Goal: Transaction & Acquisition: Subscribe to service/newsletter

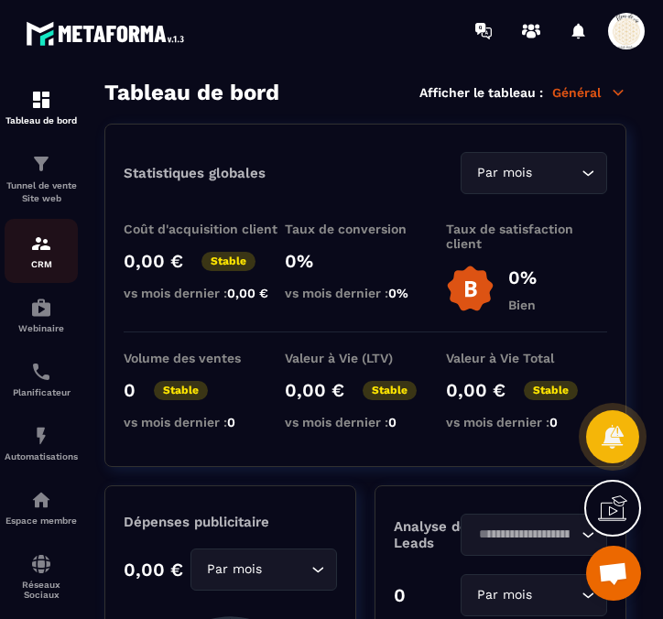
click at [33, 258] on div "CRM" at bounding box center [41, 251] width 73 height 37
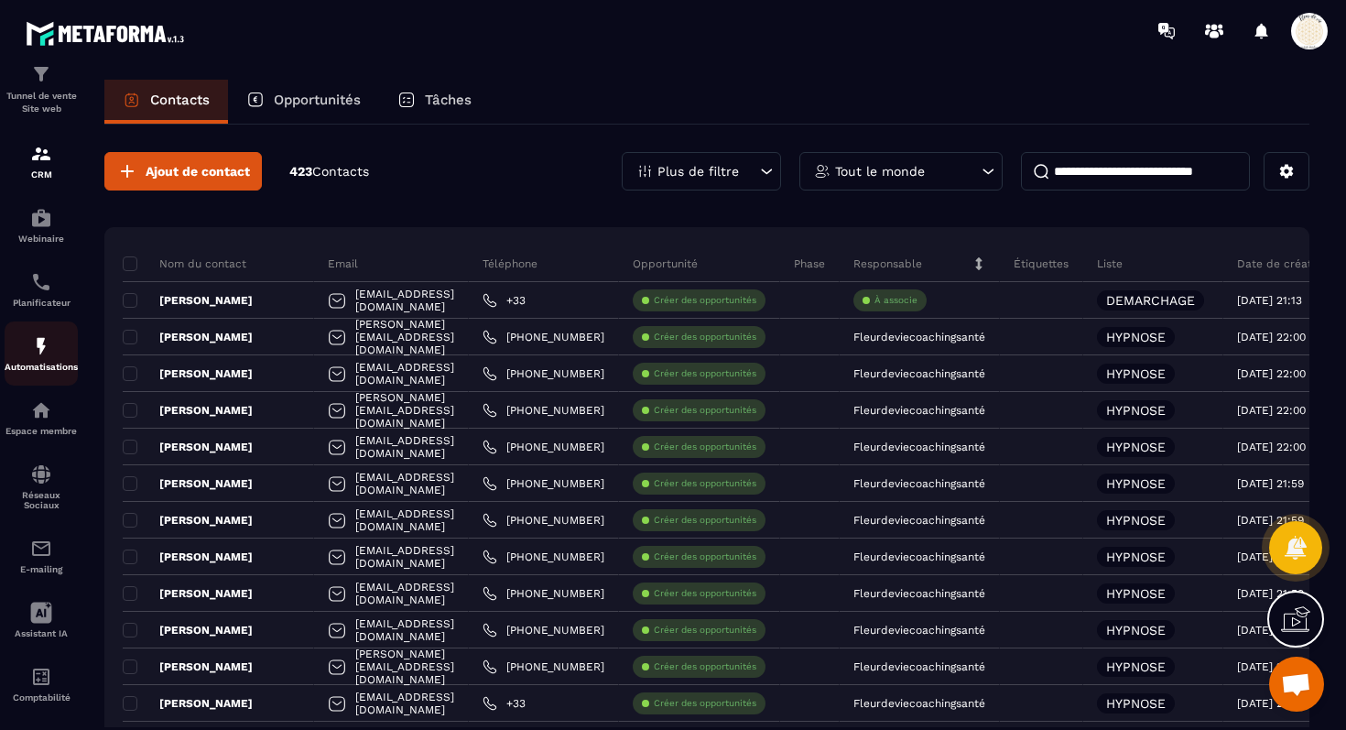
scroll to position [116, 0]
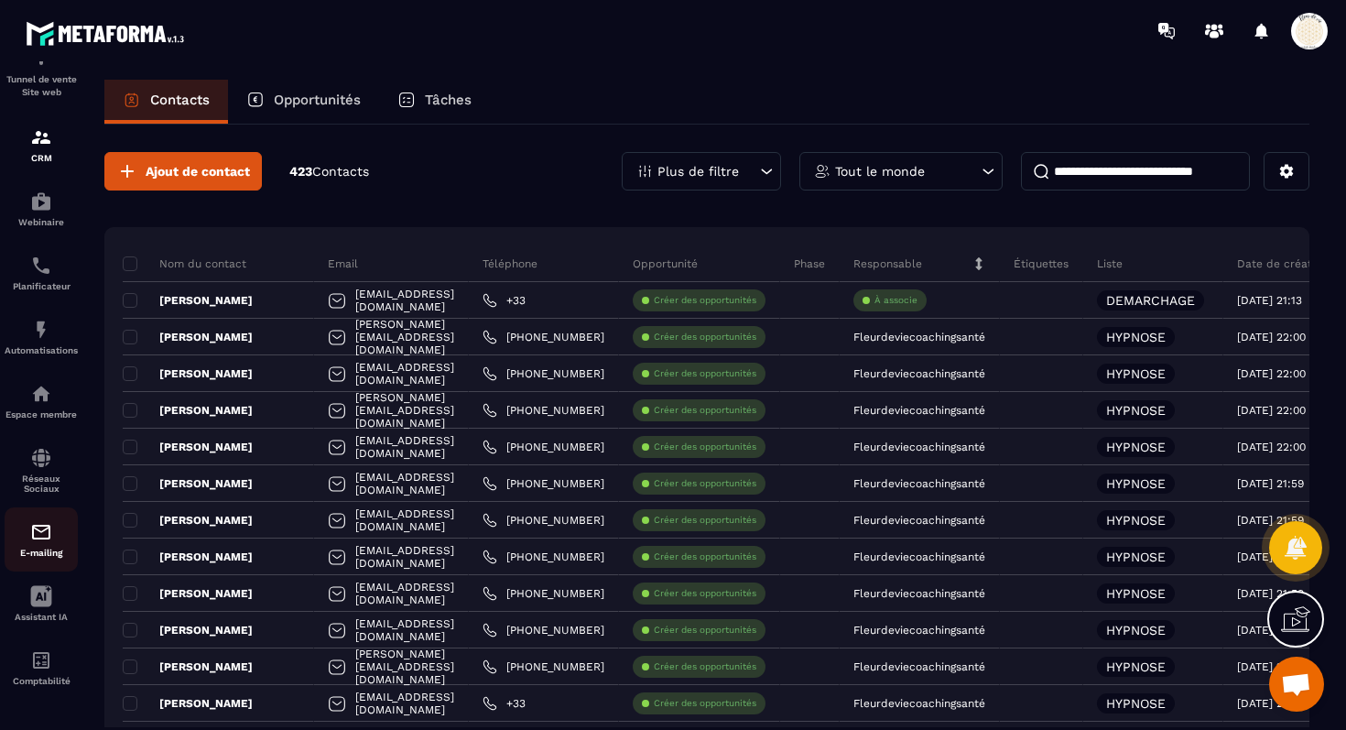
click at [41, 516] on link "E-mailing" at bounding box center [41, 539] width 73 height 64
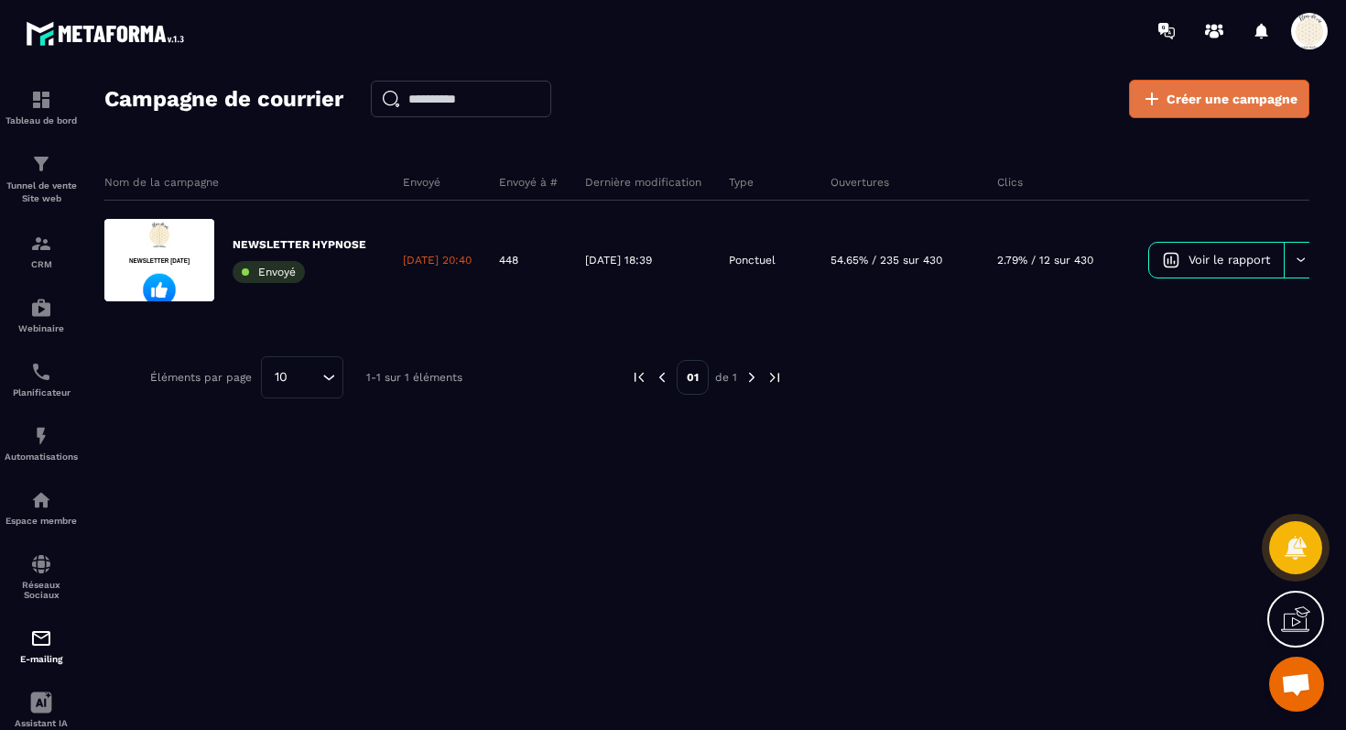
click at [662, 103] on span "Créer une campagne" at bounding box center [1232, 99] width 131 height 18
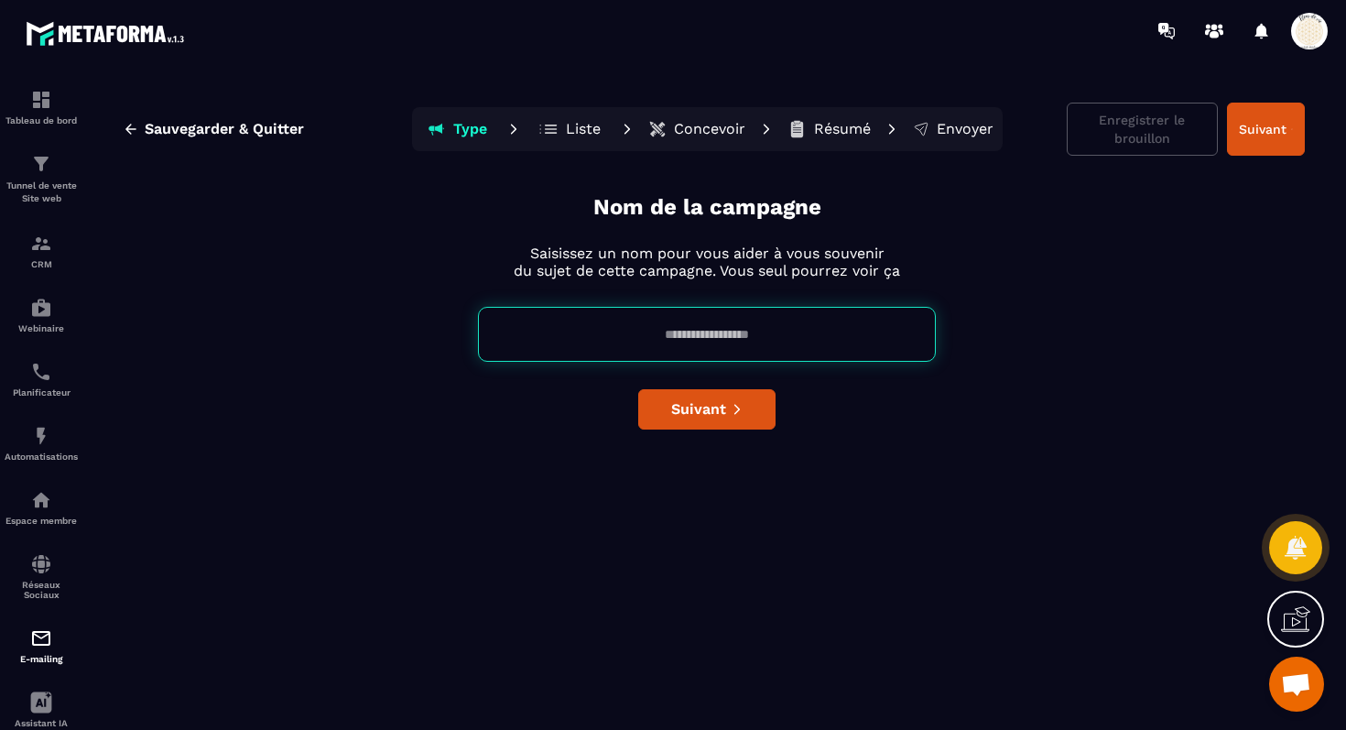
click at [657, 332] on input at bounding box center [707, 334] width 458 height 55
type input "**********"
click at [662, 419] on button "Suivant" at bounding box center [706, 409] width 137 height 40
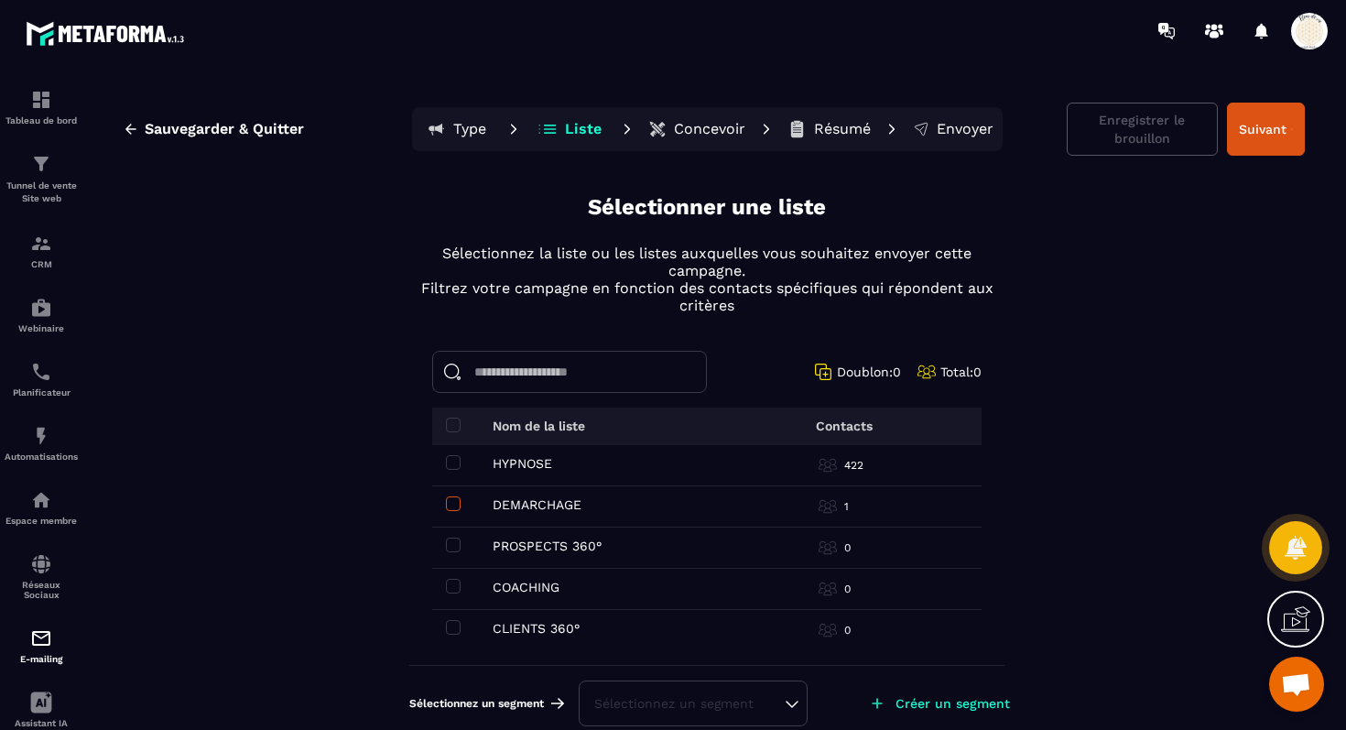
click at [450, 502] on span at bounding box center [453, 503] width 15 height 15
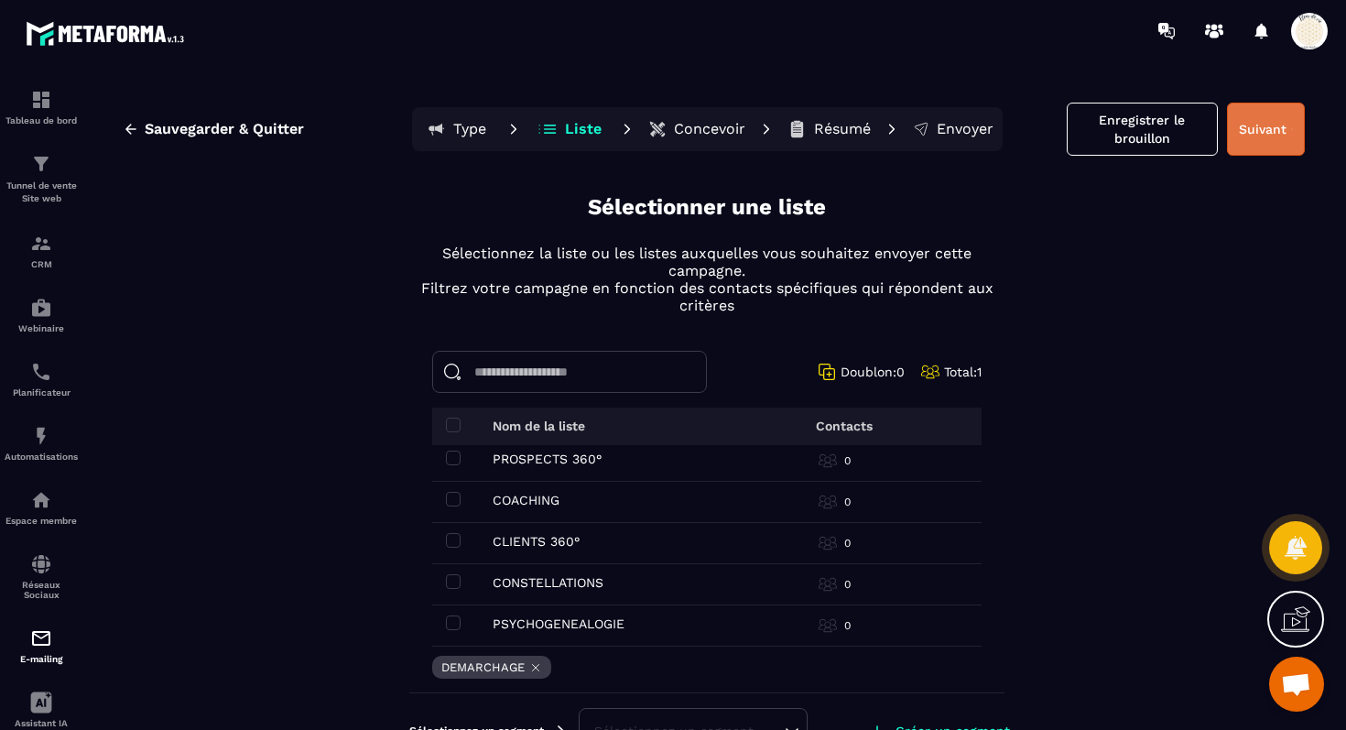
click at [662, 132] on button "Suivant" at bounding box center [1266, 129] width 78 height 53
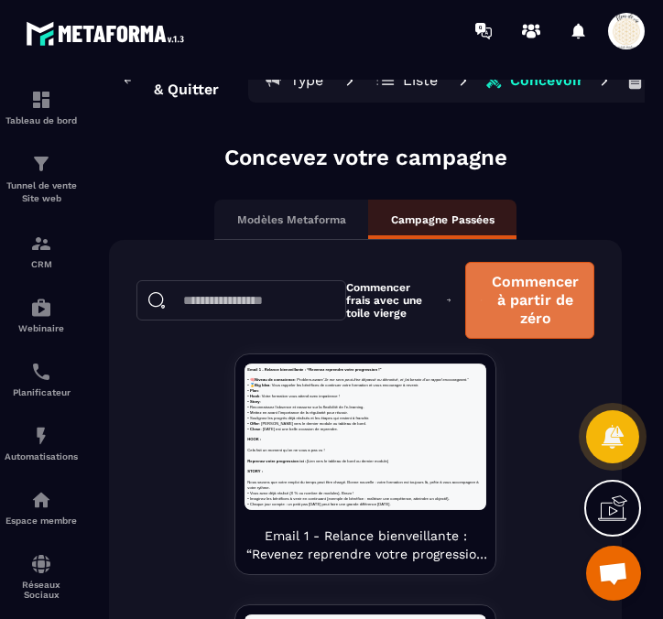
scroll to position [70, 0]
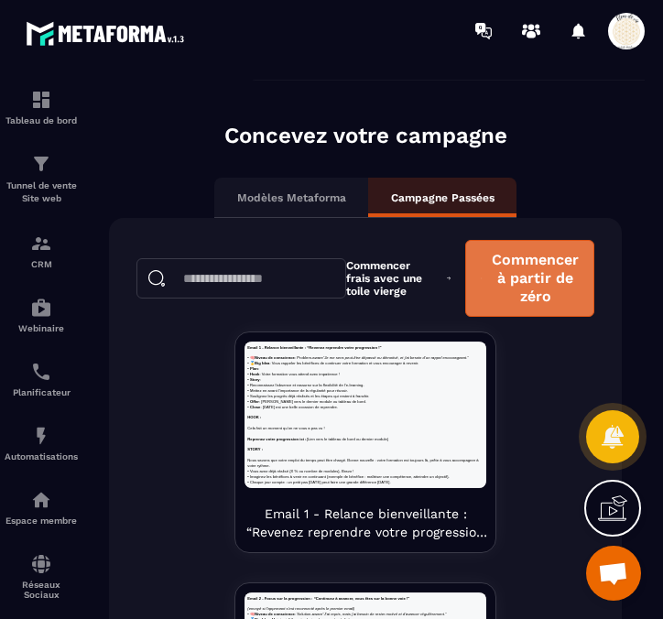
click at [528, 294] on span "Commencer à partir de zéro" at bounding box center [535, 278] width 87 height 55
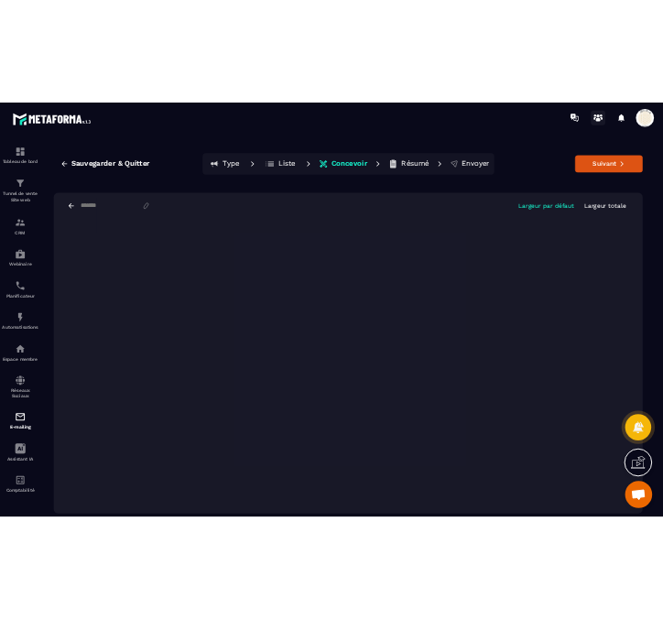
scroll to position [0, 0]
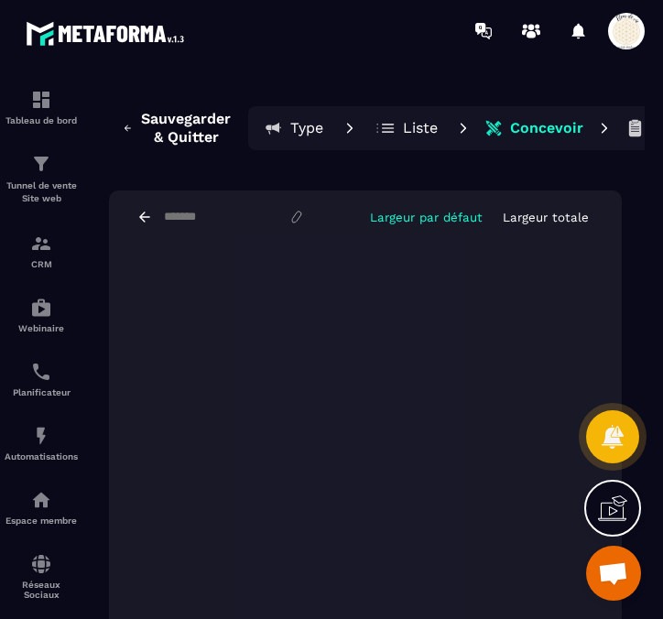
click at [144, 219] on icon at bounding box center [144, 217] width 16 height 16
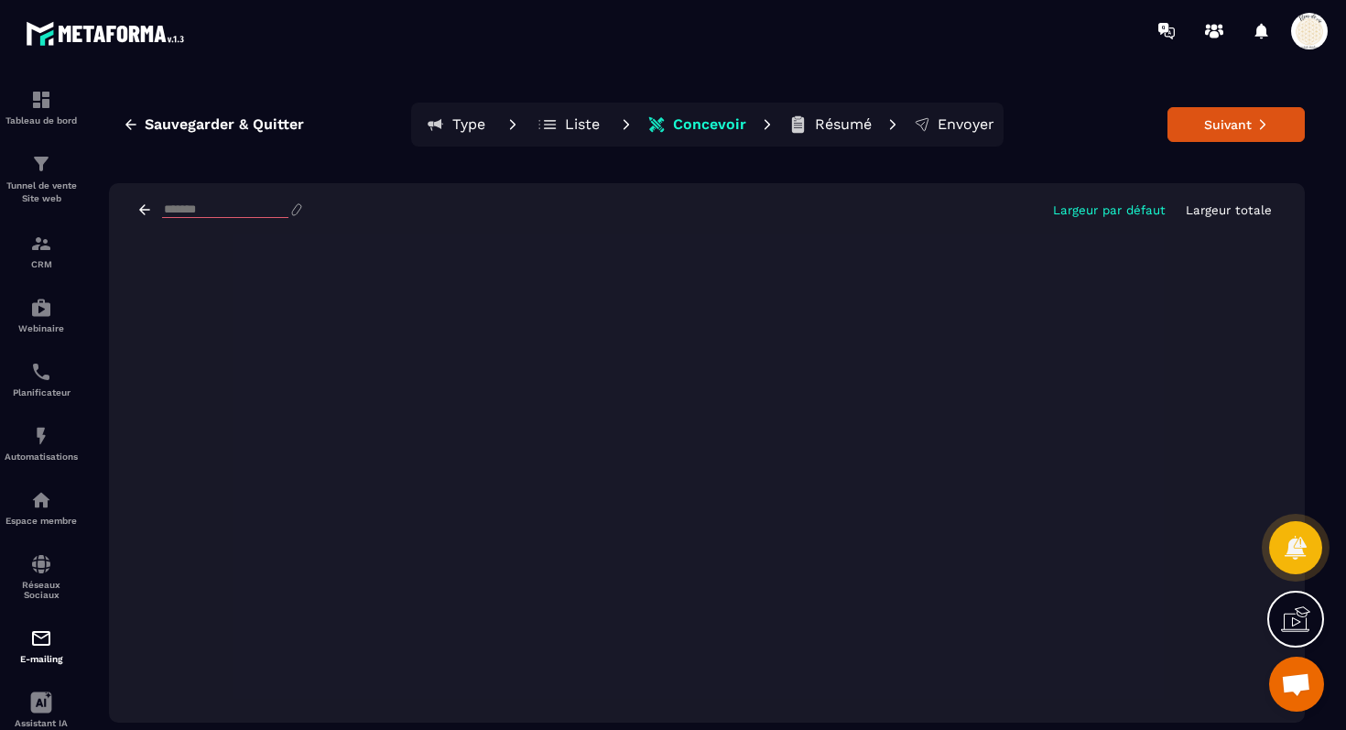
click at [226, 212] on input at bounding box center [225, 210] width 126 height 16
type input "**********"
click at [662, 124] on button "Suivant" at bounding box center [1235, 124] width 137 height 35
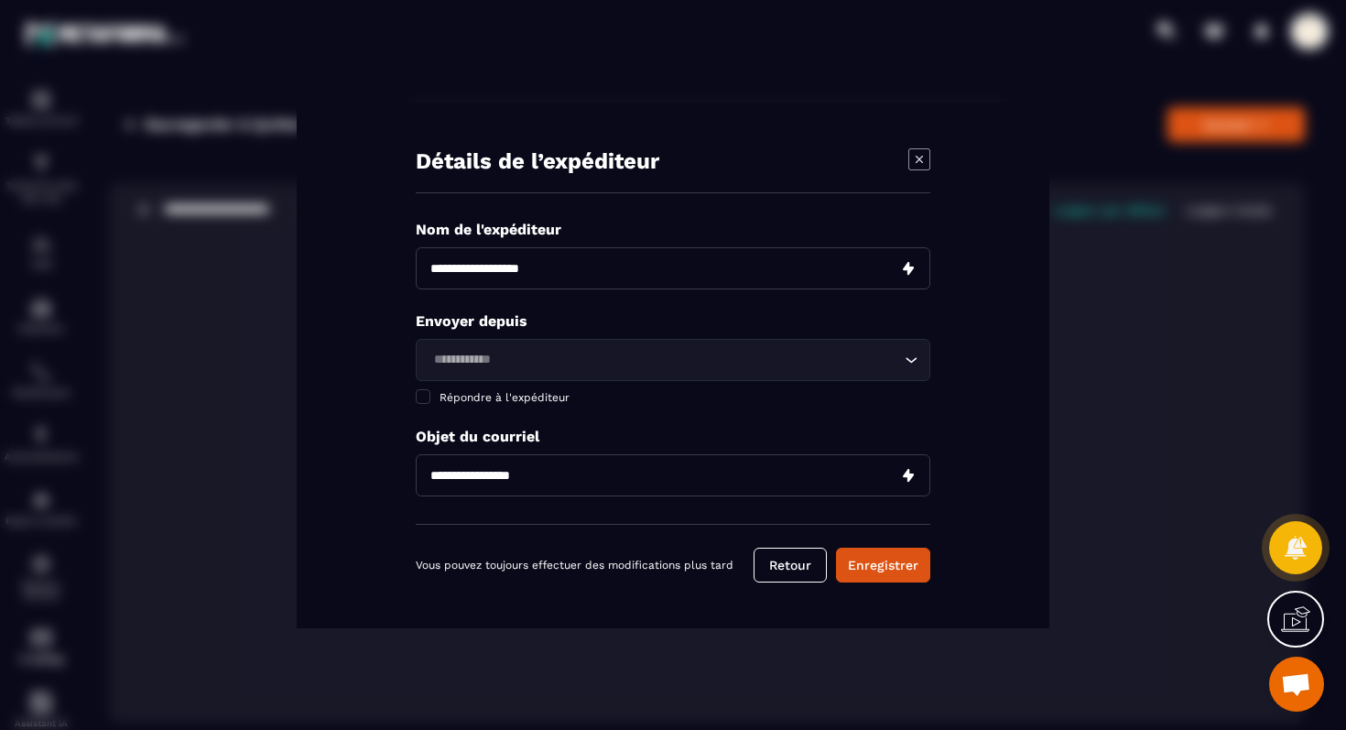
click at [662, 586] on div "Détails de l’expéditeur Nom de l'expéditeur Envoyer depuis Loading... Répondre …" at bounding box center [673, 366] width 753 height 526
click at [662, 567] on button "Enregistrer" at bounding box center [883, 565] width 94 height 35
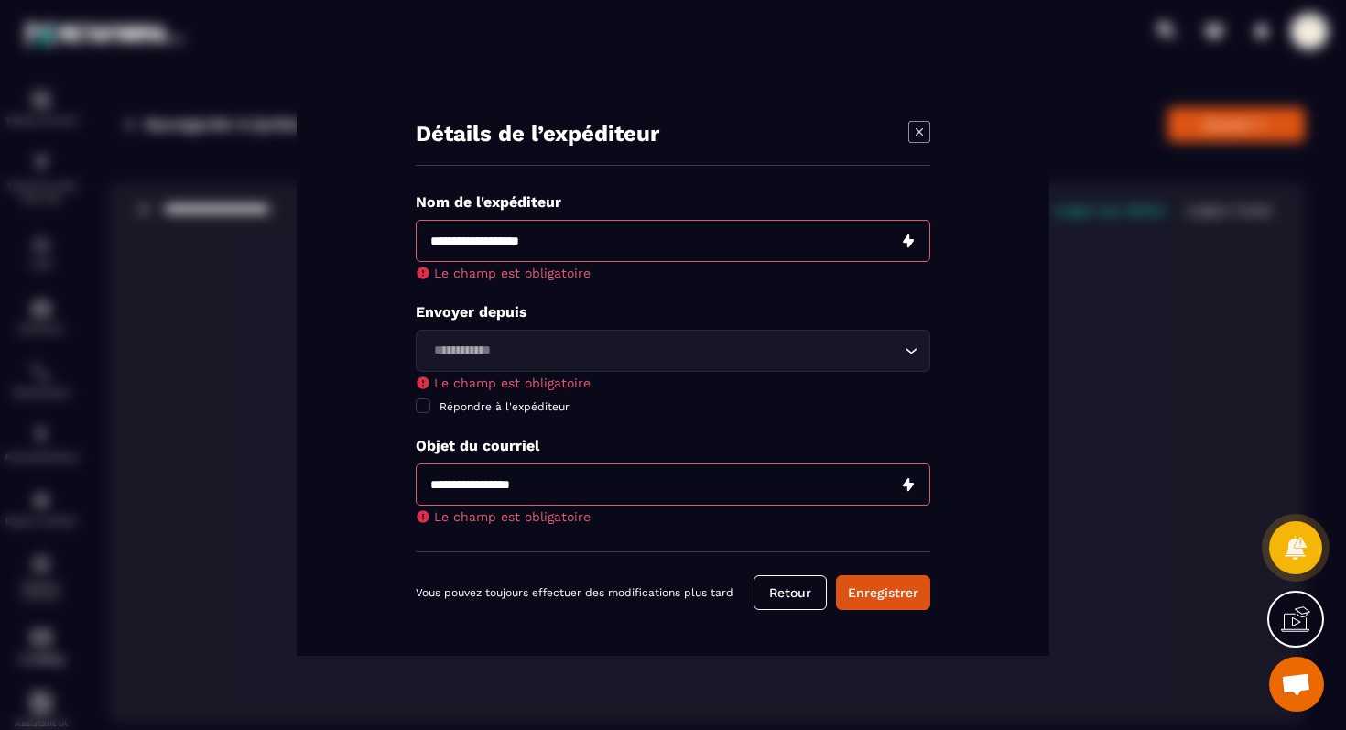
click at [508, 242] on input "Modal window" at bounding box center [673, 241] width 515 height 42
type input "**********"
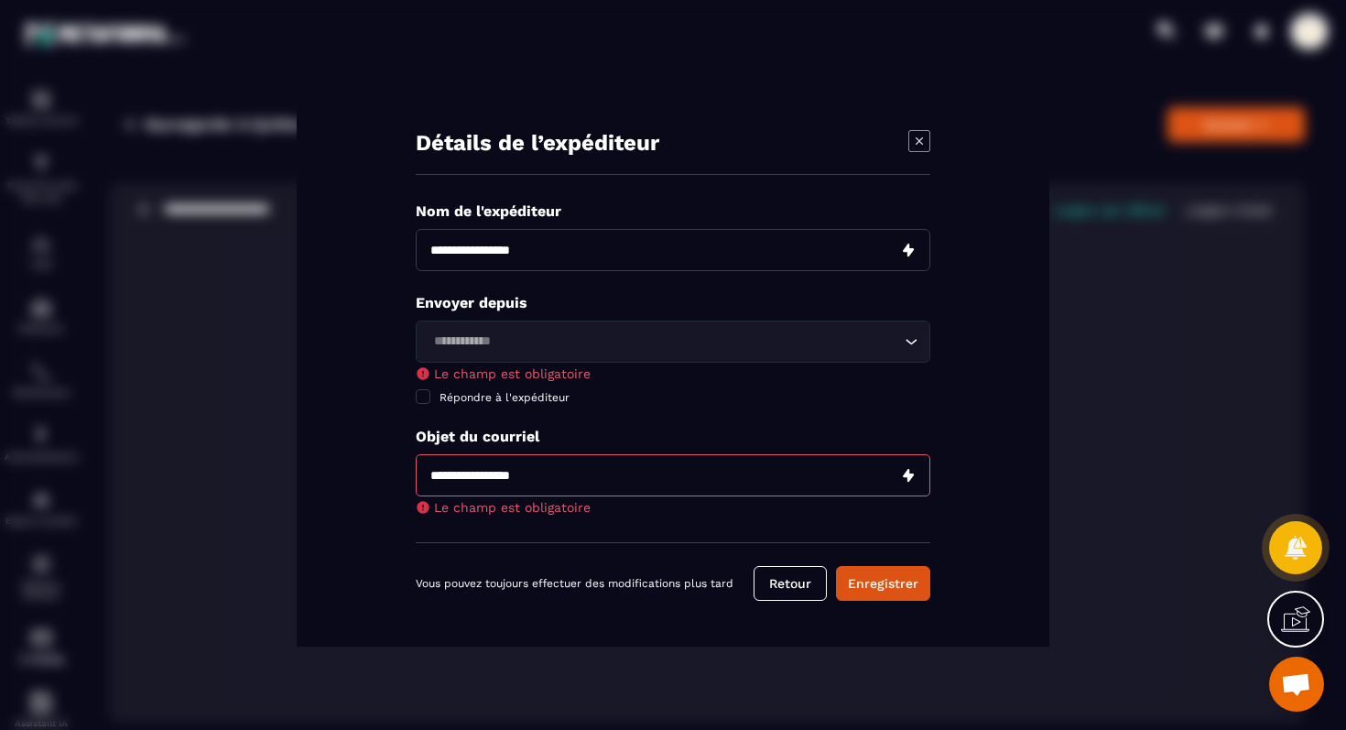
click at [532, 337] on input "Search for option" at bounding box center [664, 341] width 472 height 20
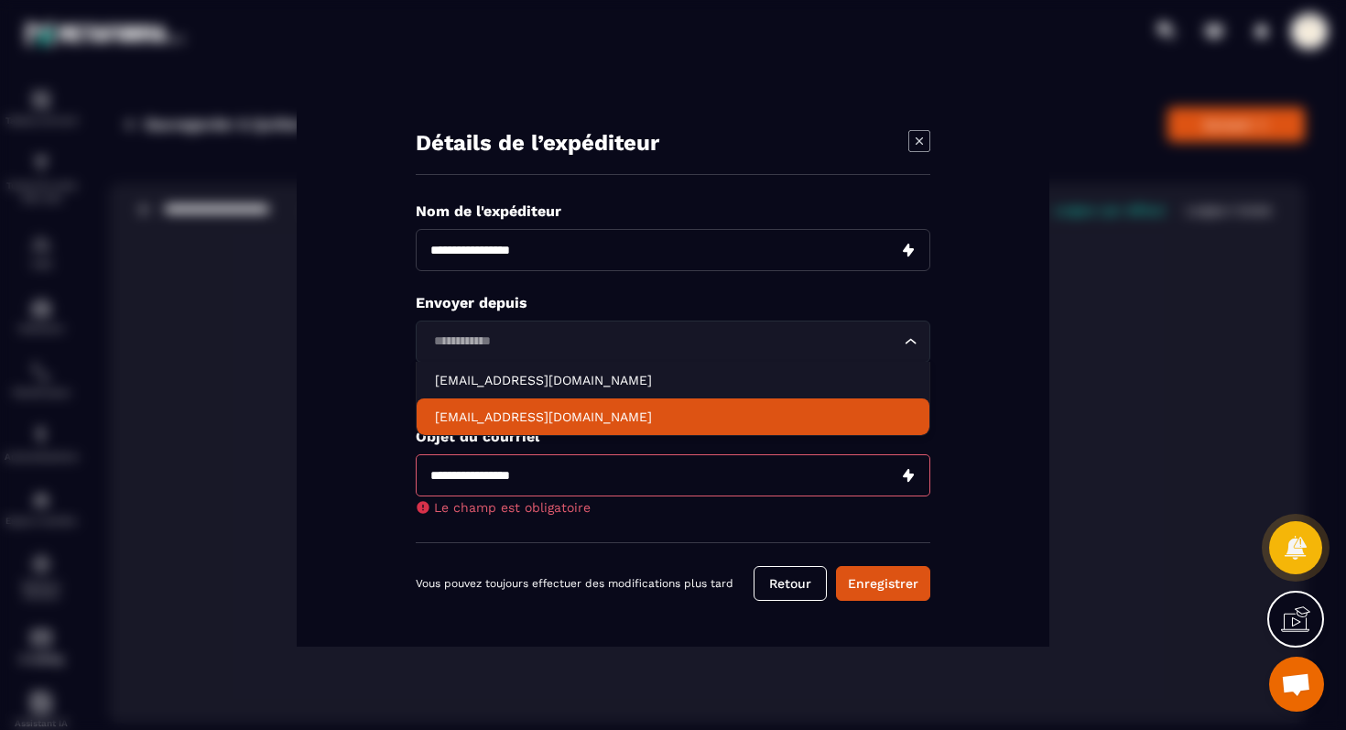
click at [522, 413] on p "[EMAIL_ADDRESS][DOMAIN_NAME]" at bounding box center [673, 416] width 476 height 18
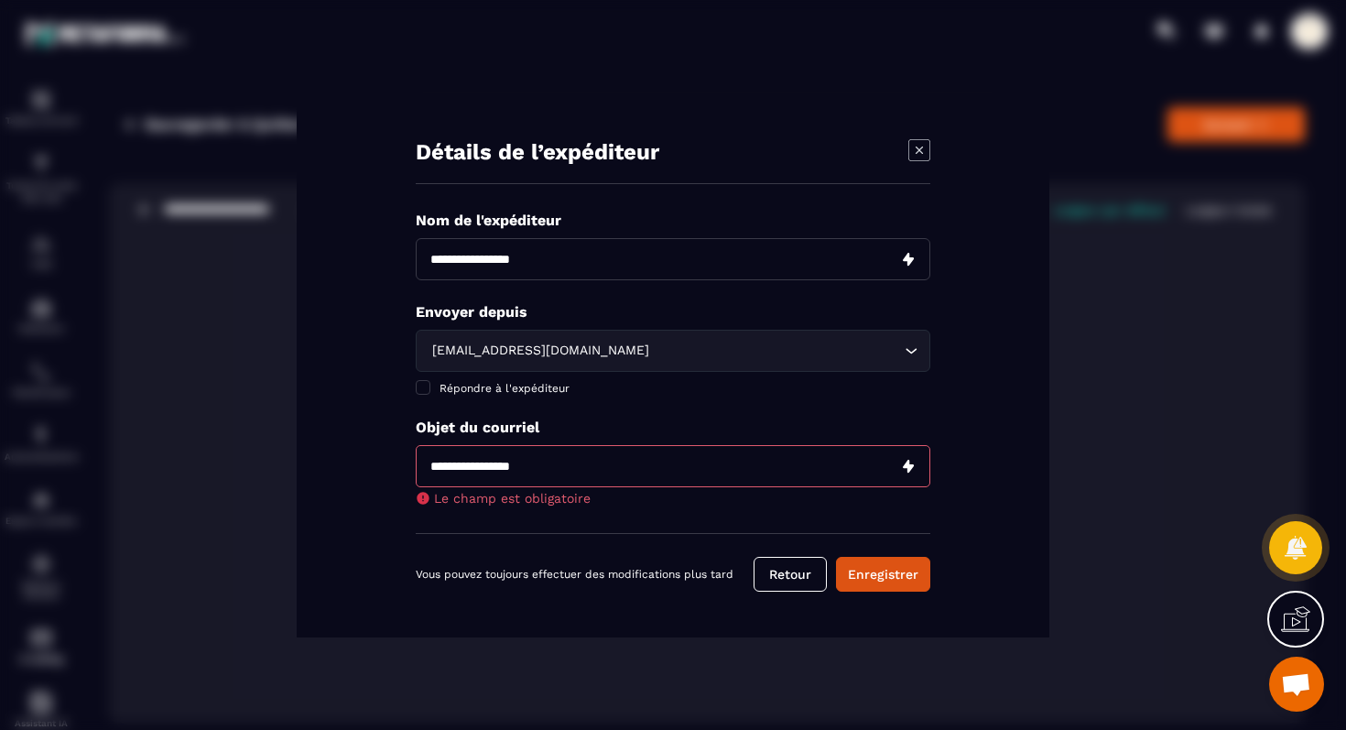
click at [479, 468] on input "Modal window" at bounding box center [673, 466] width 515 height 42
click at [627, 462] on input "**********" at bounding box center [673, 466] width 515 height 42
type input "**********"
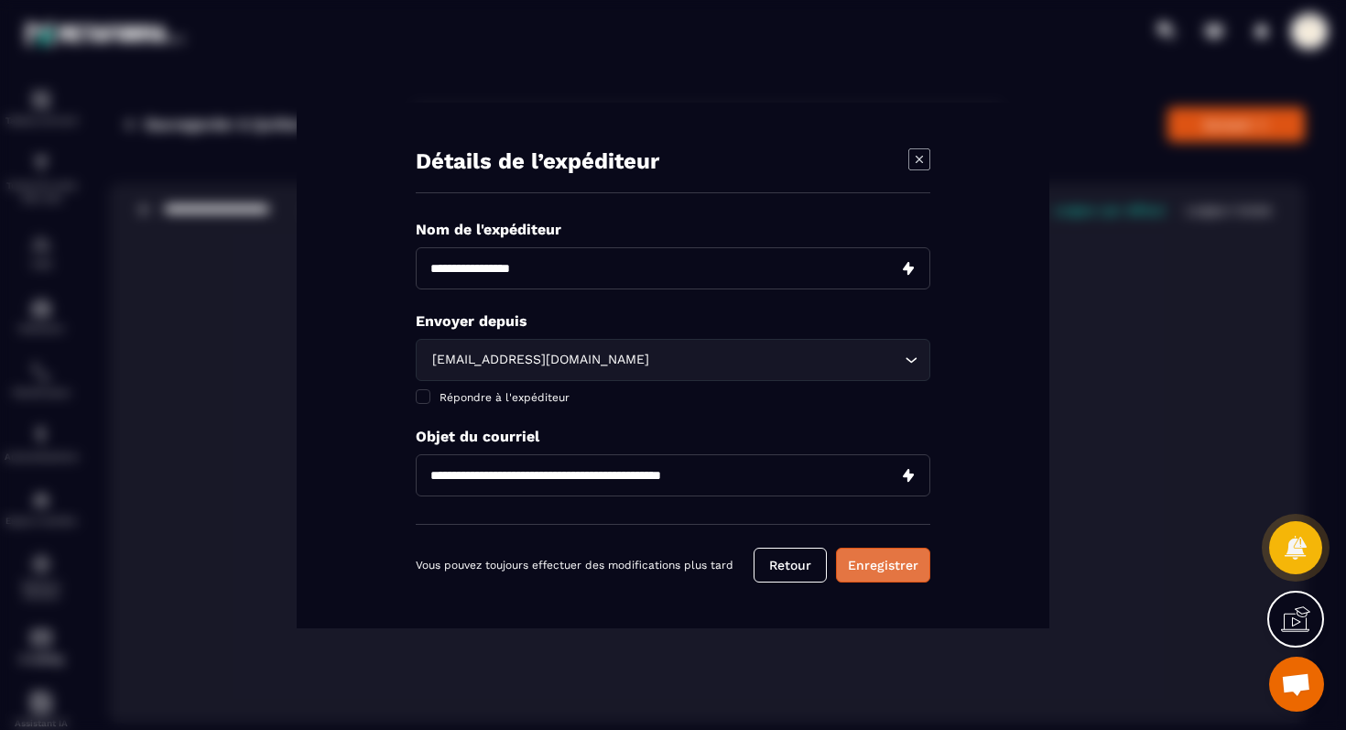
click at [662, 570] on button "Enregistrer" at bounding box center [883, 565] width 94 height 35
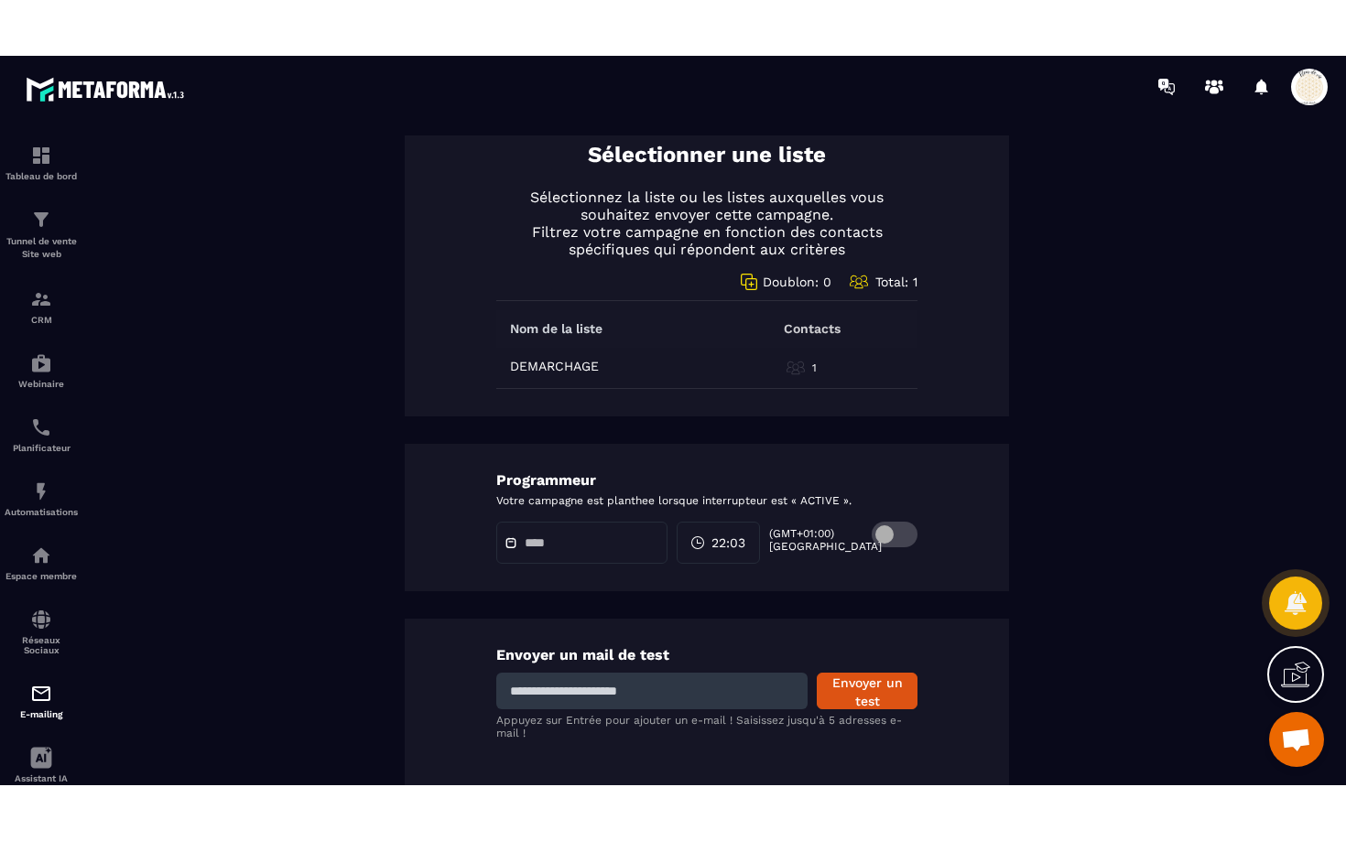
scroll to position [838, 0]
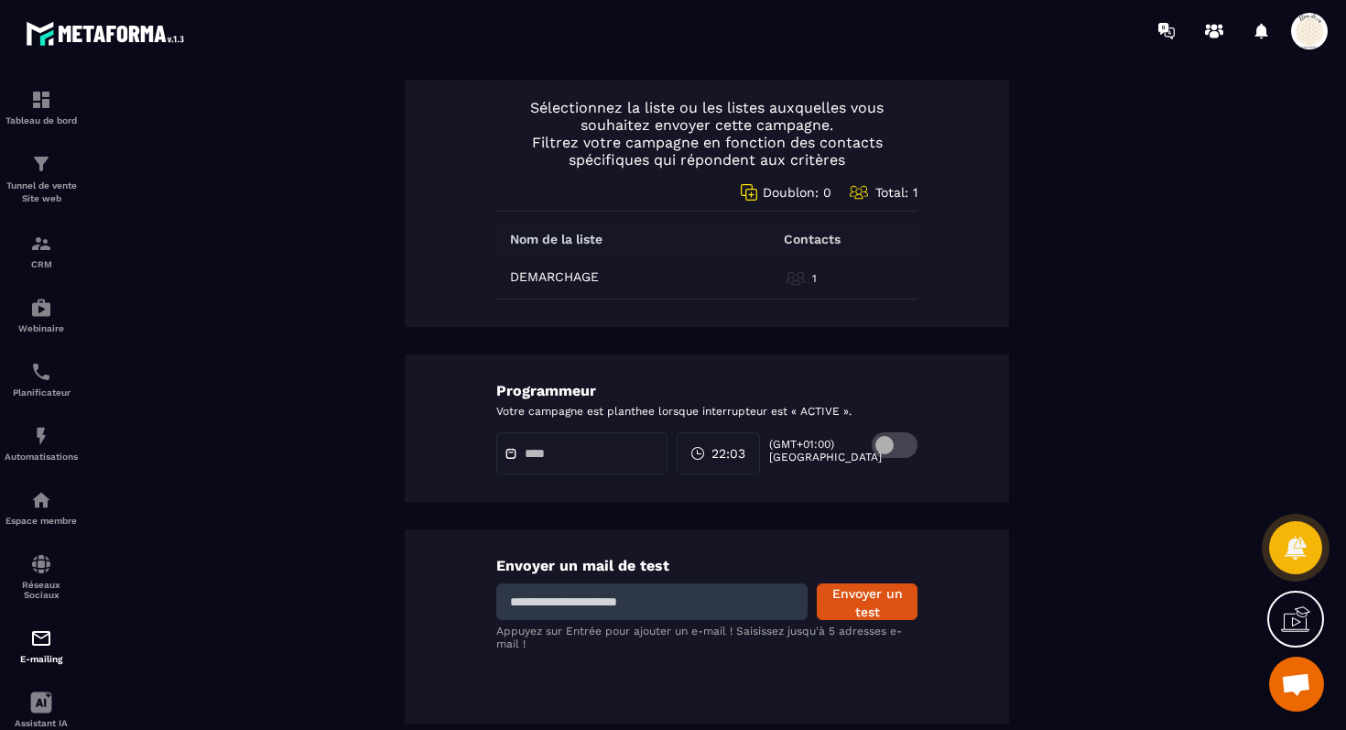
click at [527, 597] on input at bounding box center [651, 601] width 311 height 37
type input "**********"
click at [662, 599] on button "Envoyer un test" at bounding box center [867, 601] width 101 height 37
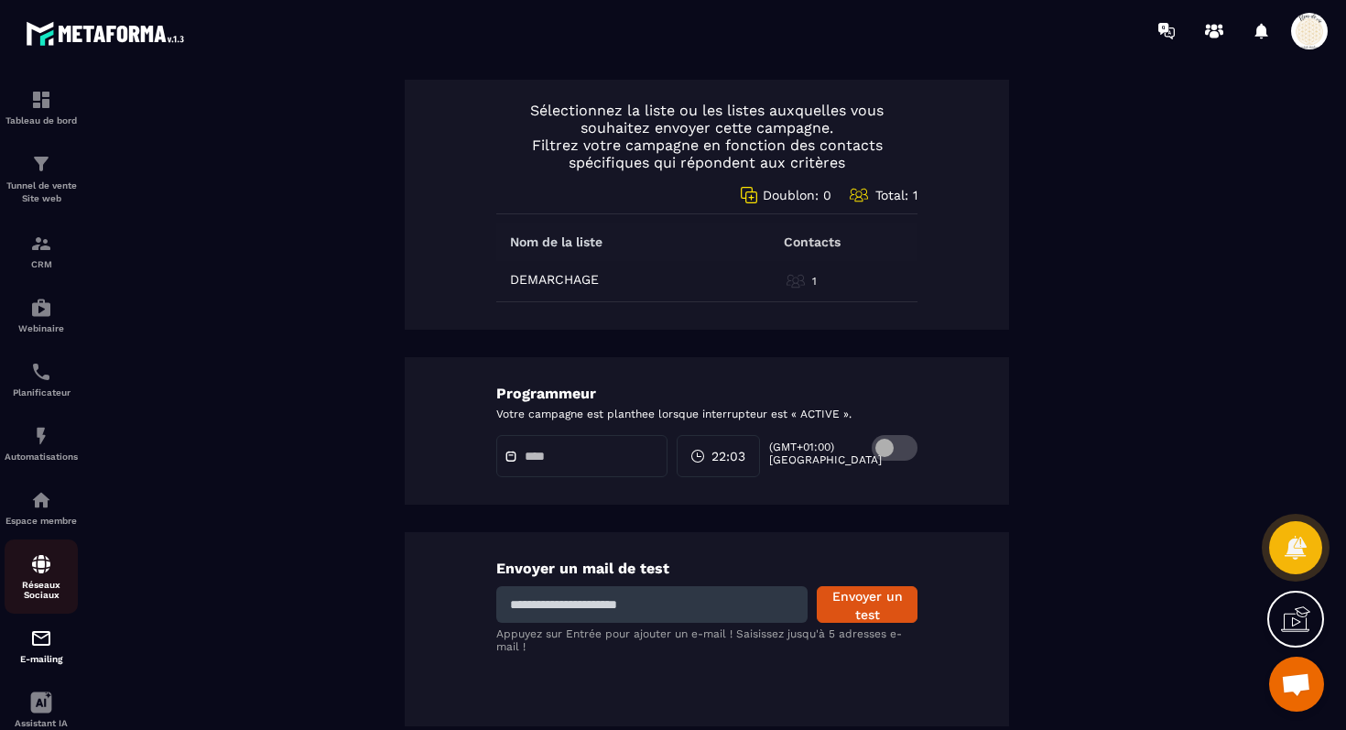
click at [43, 575] on img at bounding box center [41, 564] width 22 height 22
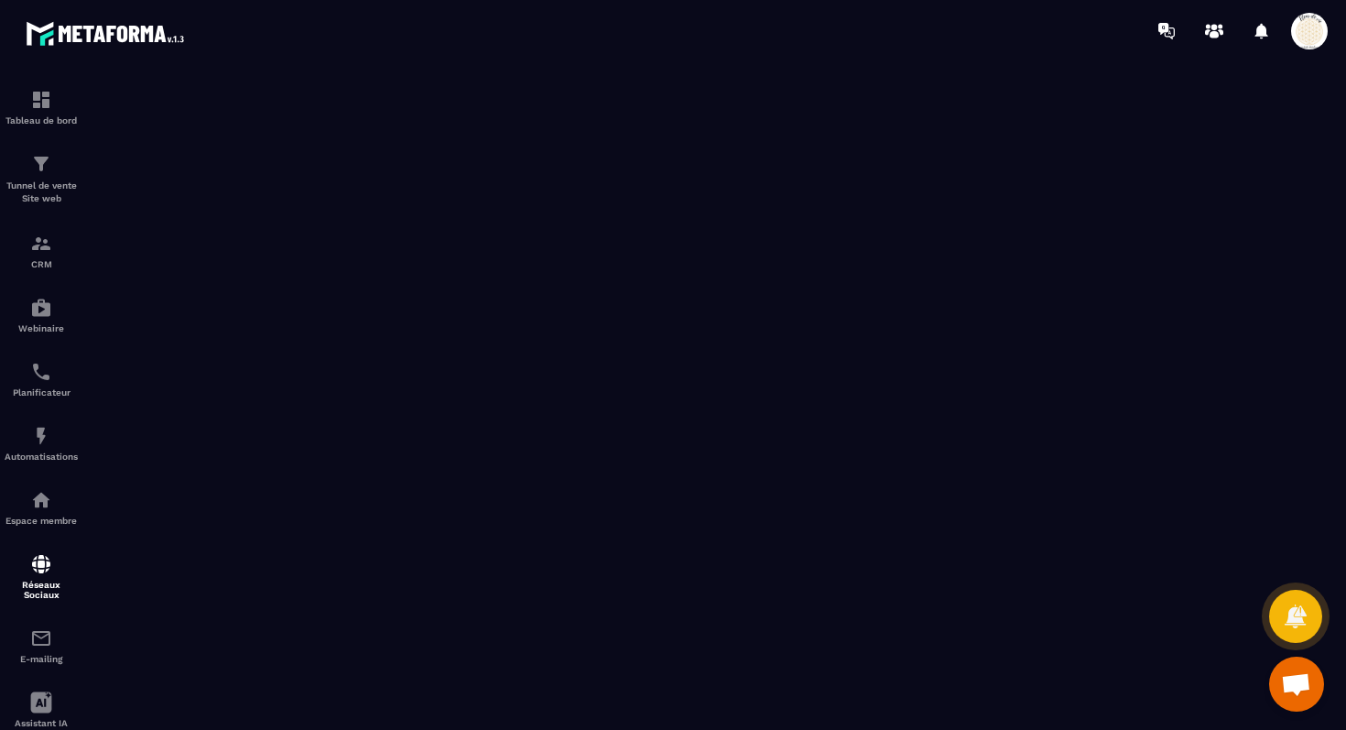
click at [43, 575] on img at bounding box center [41, 564] width 22 height 22
click at [38, 618] on img at bounding box center [41, 638] width 22 height 22
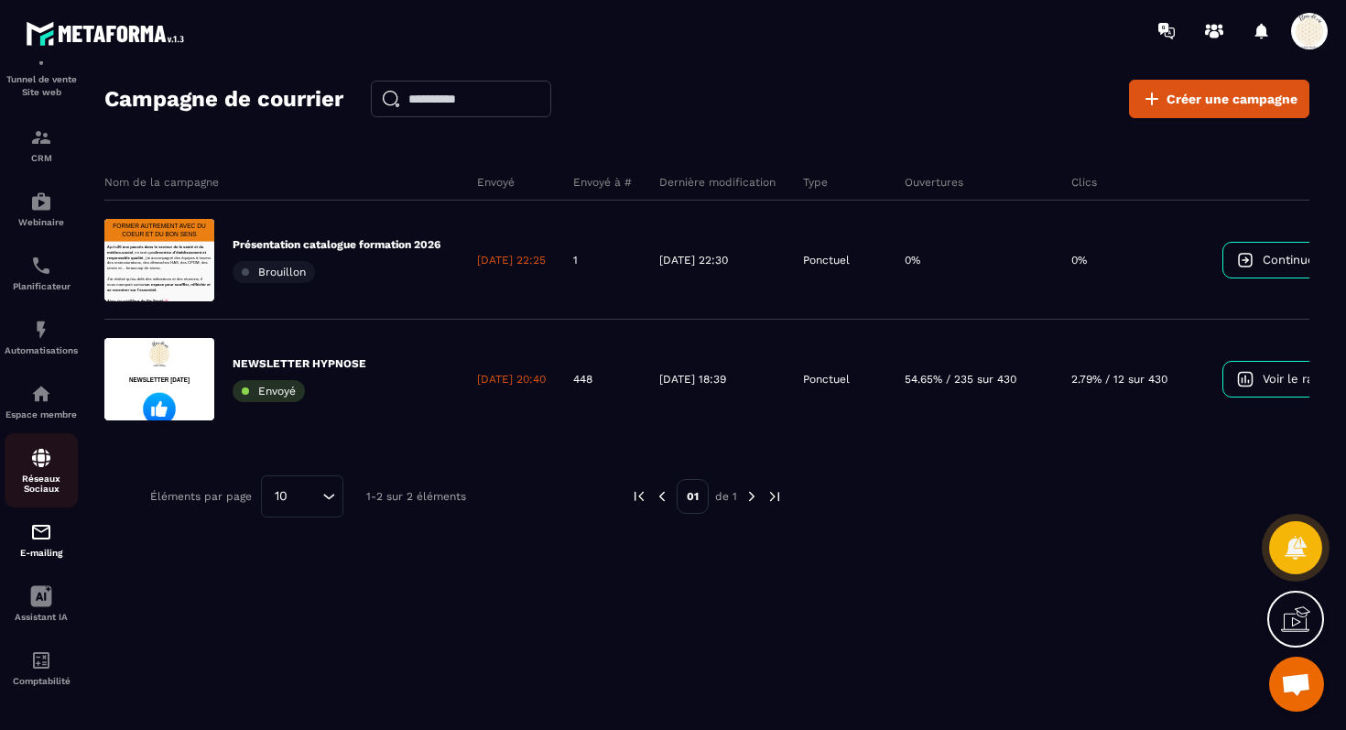
scroll to position [116, 0]
click at [42, 606] on div "Assistant IA" at bounding box center [41, 603] width 73 height 37
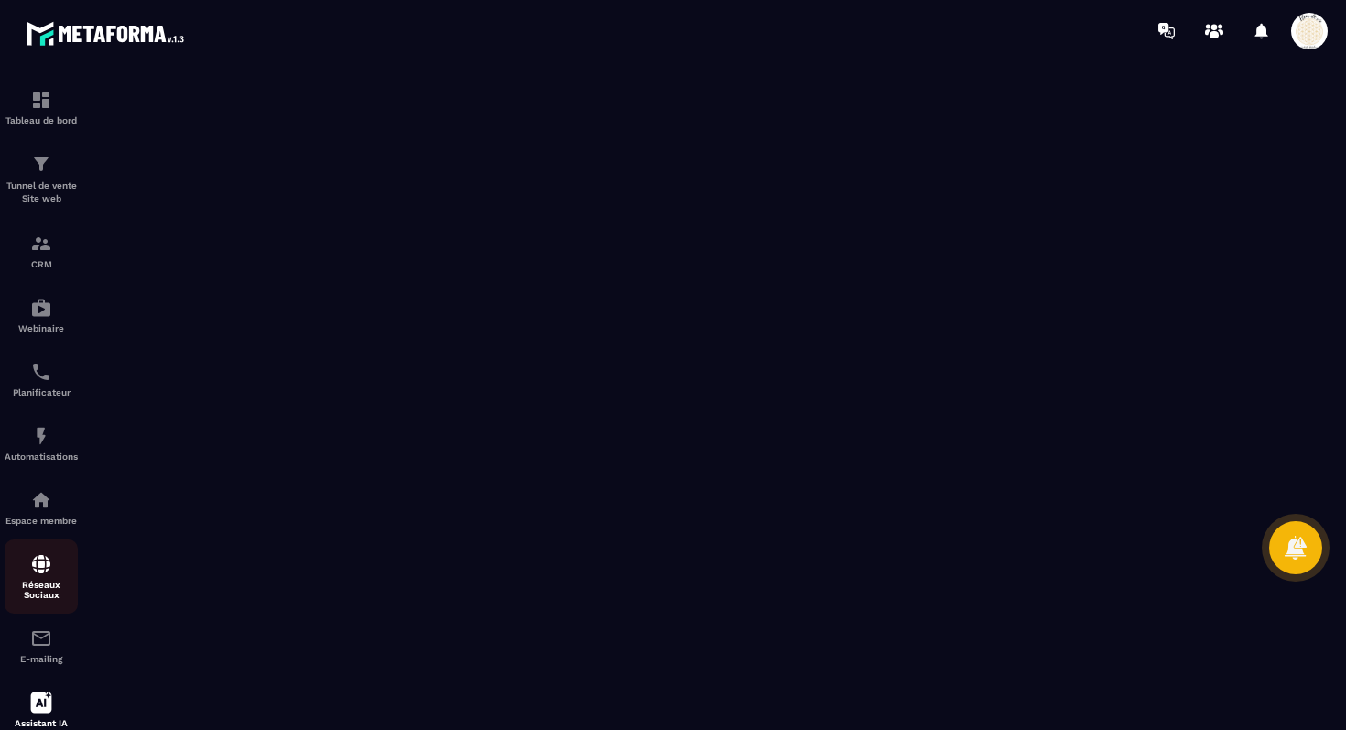
scroll to position [116, 0]
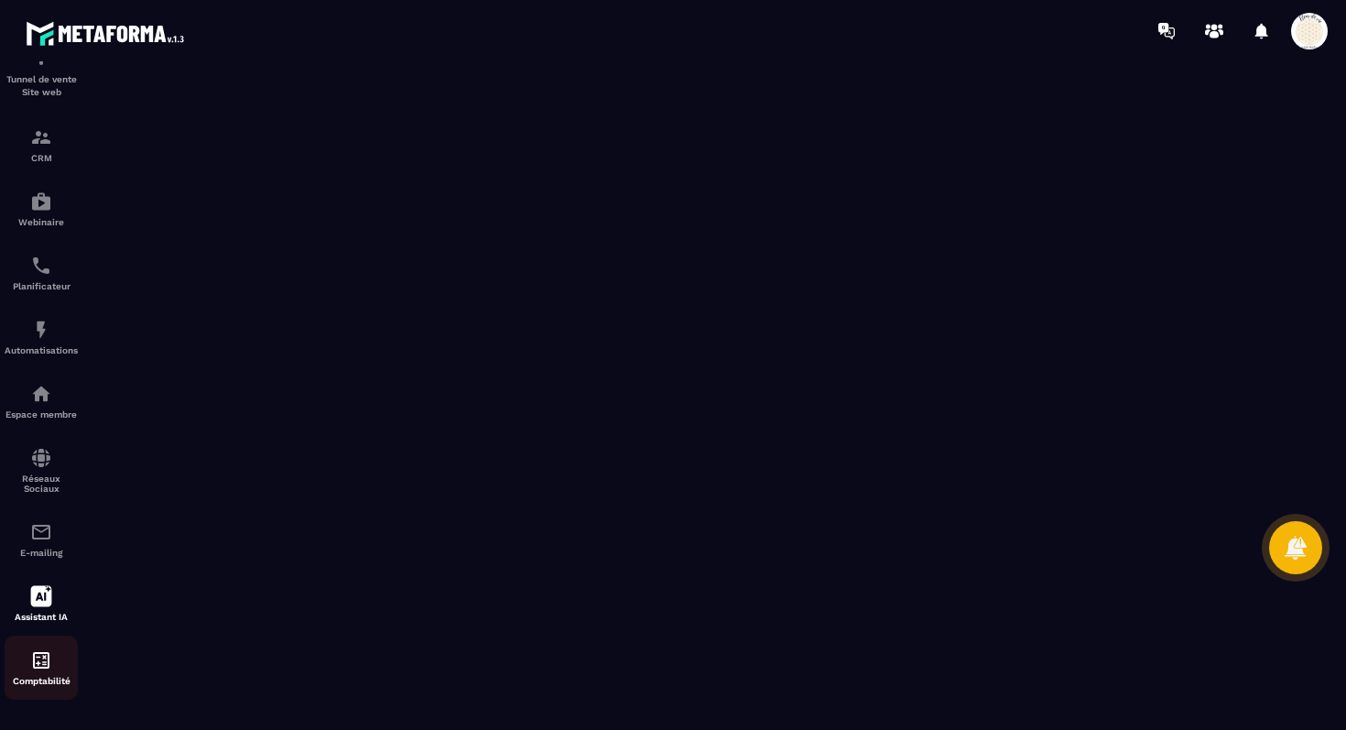
click at [47, 618] on img at bounding box center [41, 660] width 22 height 22
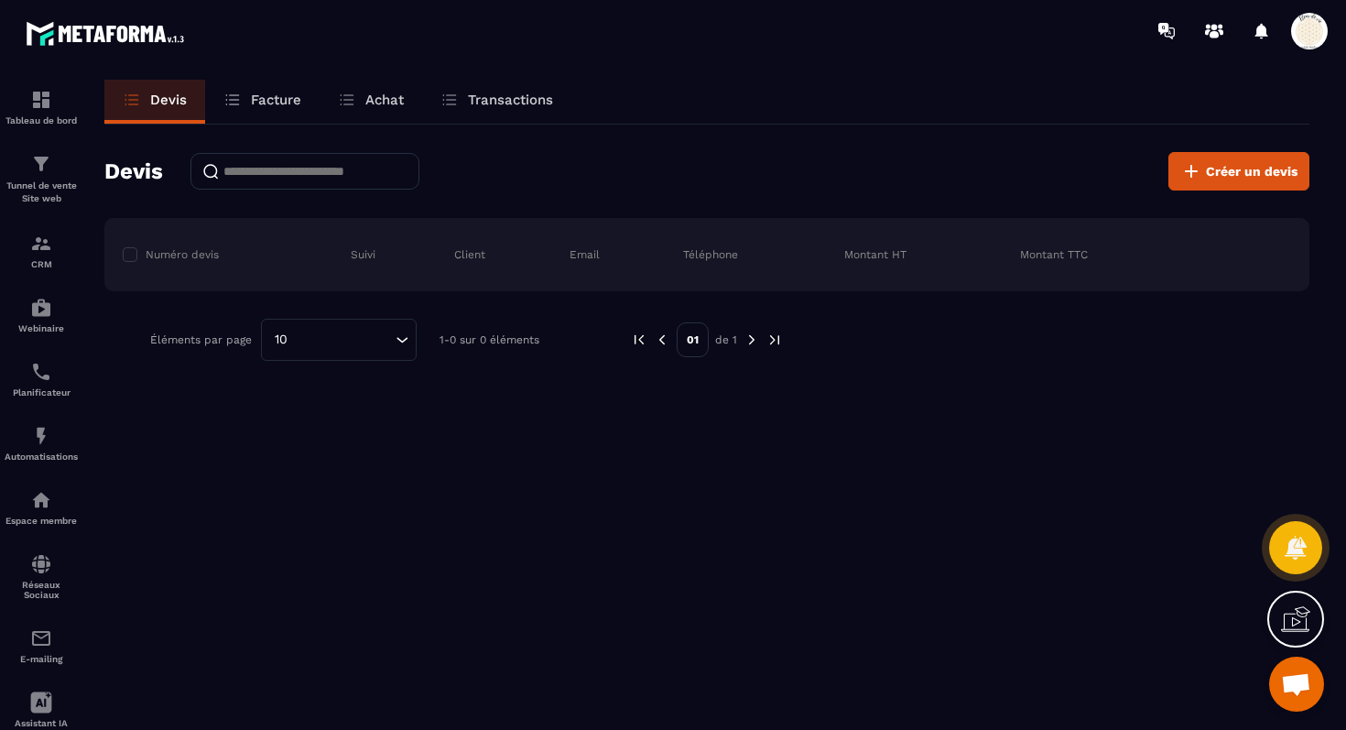
click at [270, 98] on p "Facture" at bounding box center [276, 100] width 50 height 16
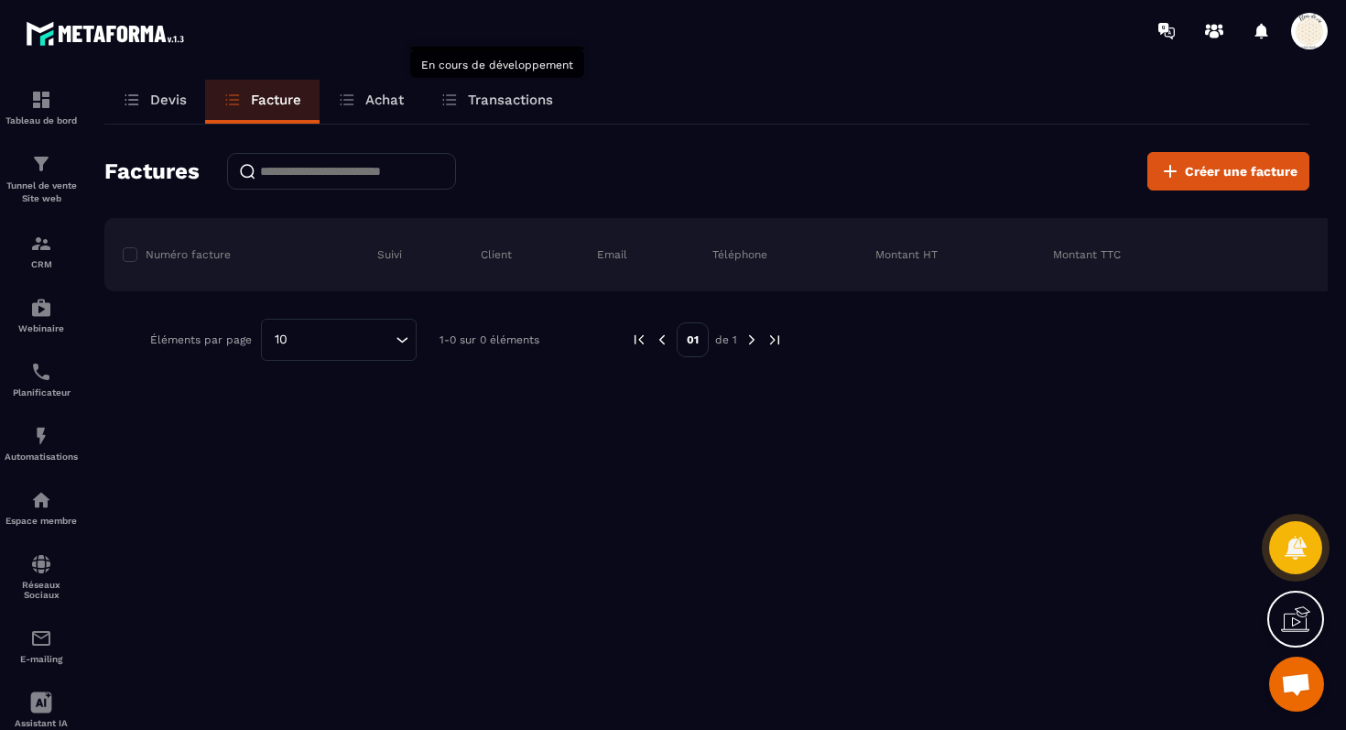
click at [494, 103] on p "Transactions" at bounding box center [510, 100] width 85 height 16
click at [387, 95] on p "Achat" at bounding box center [384, 100] width 38 height 16
click at [494, 106] on p "Transactions" at bounding box center [510, 100] width 85 height 16
click at [47, 116] on p "Tableau de bord" at bounding box center [41, 120] width 73 height 10
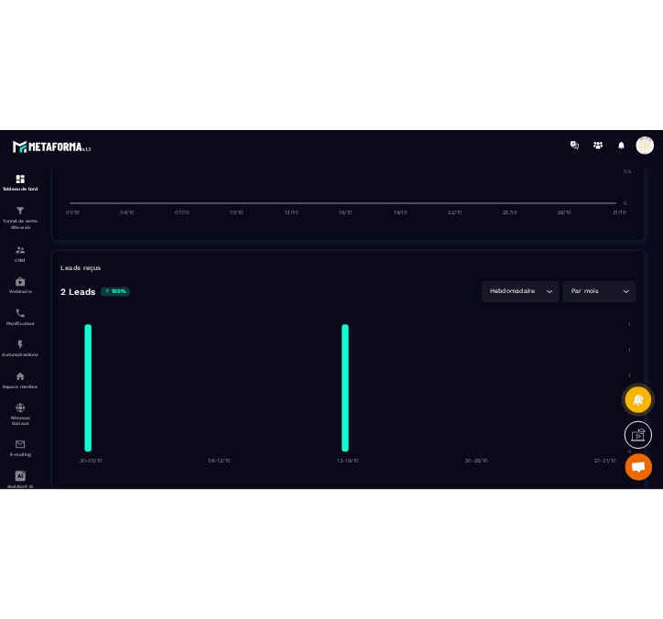
scroll to position [1208, 0]
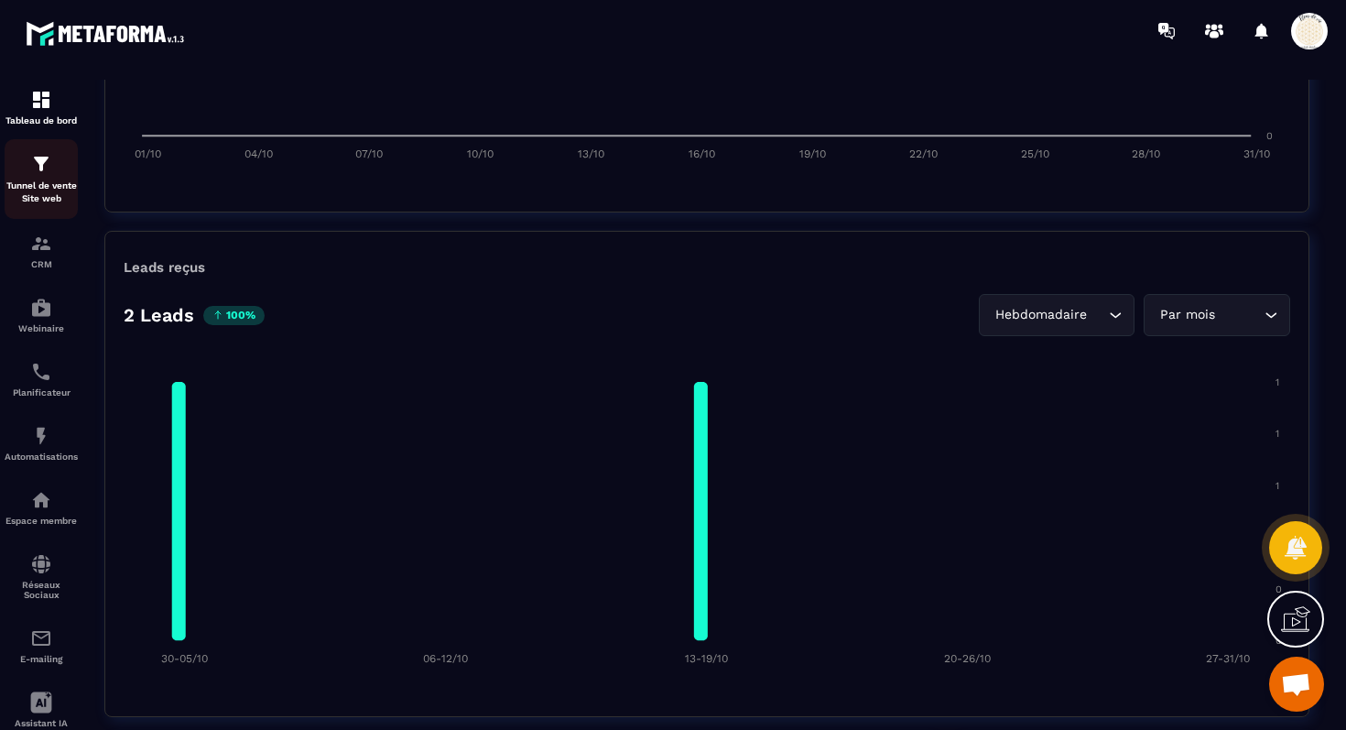
click at [36, 186] on p "Tunnel de vente Site web" at bounding box center [41, 192] width 73 height 26
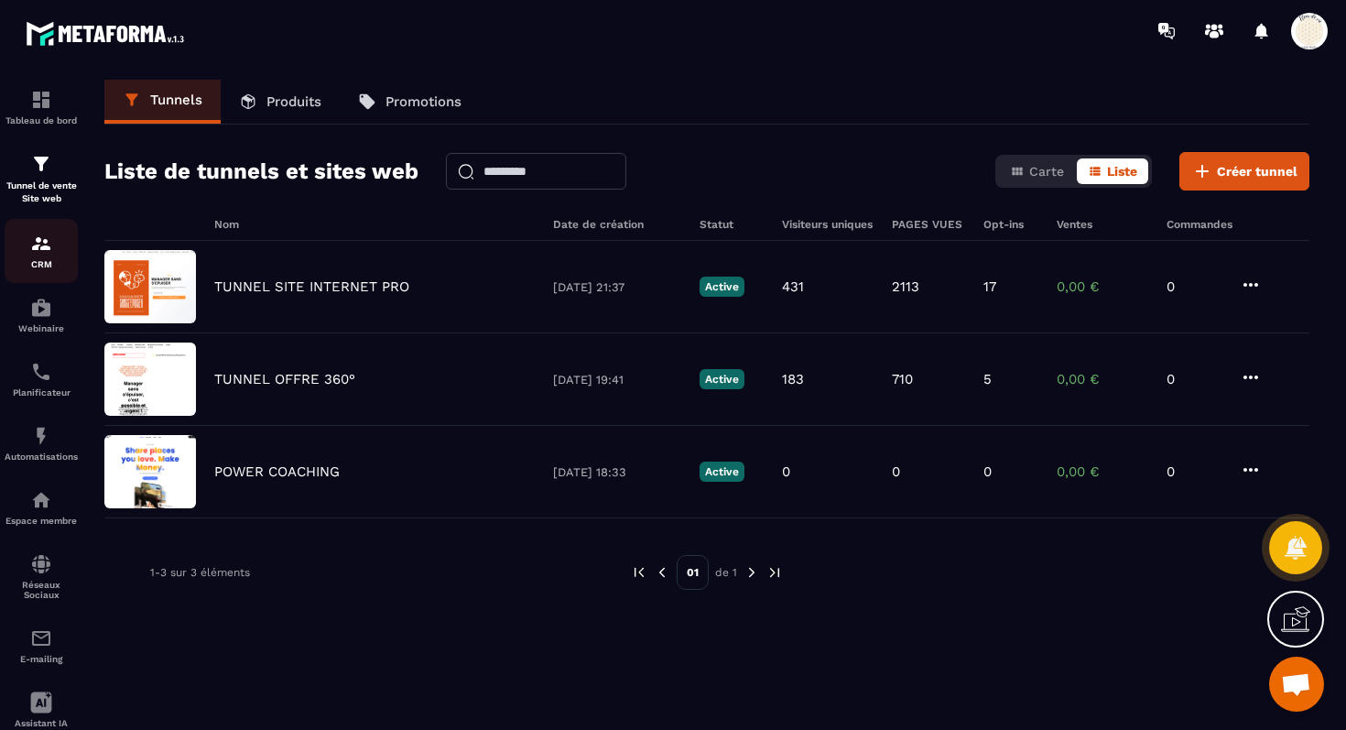
click at [38, 244] on img at bounding box center [41, 244] width 22 height 22
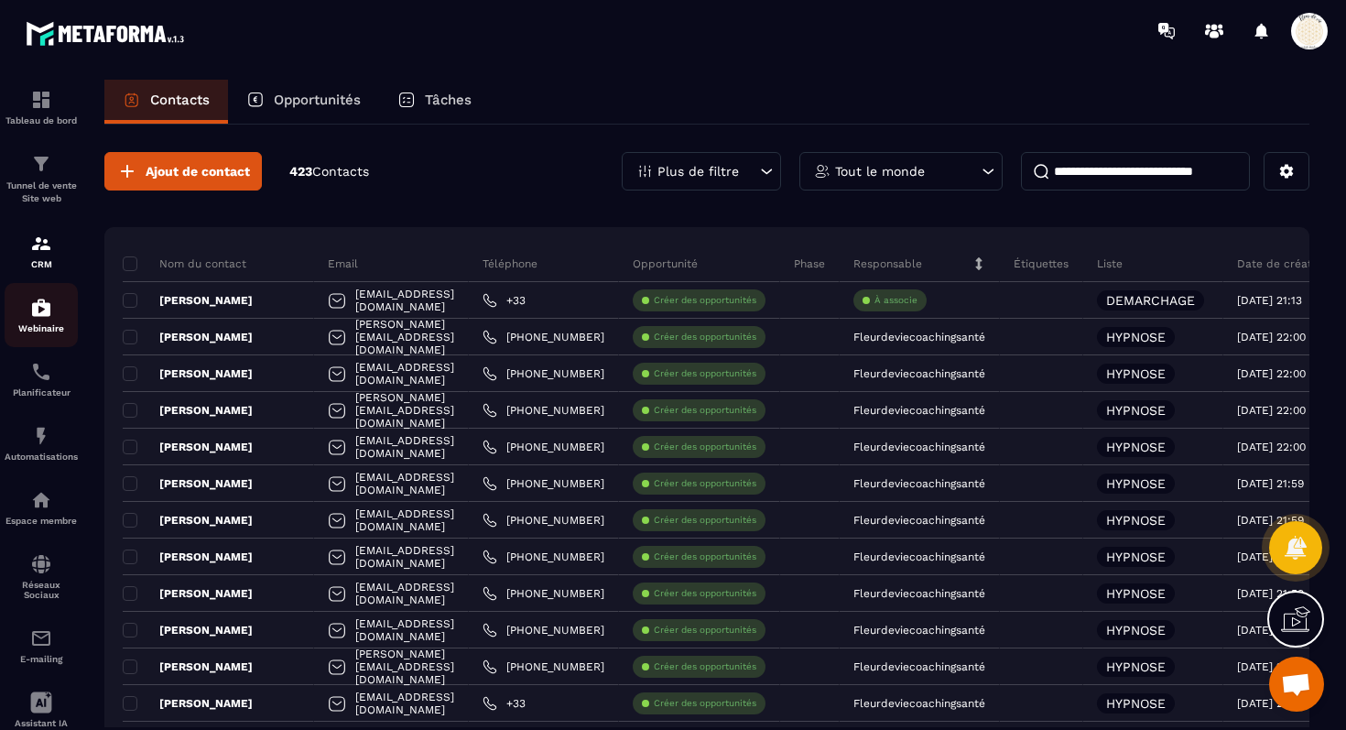
click at [37, 311] on img at bounding box center [41, 308] width 22 height 22
